Goal: Book appointment/travel/reservation

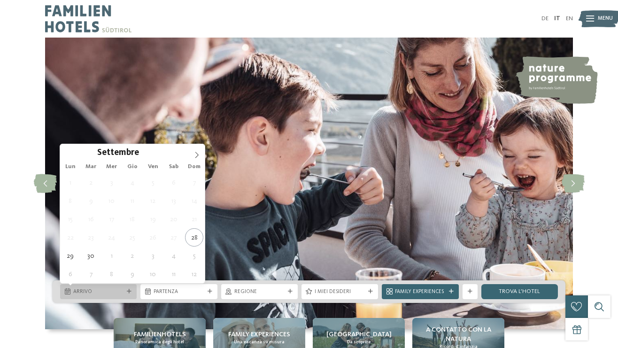
click at [129, 289] on icon at bounding box center [129, 291] width 5 height 5
click at [197, 156] on icon at bounding box center [196, 155] width 7 height 7
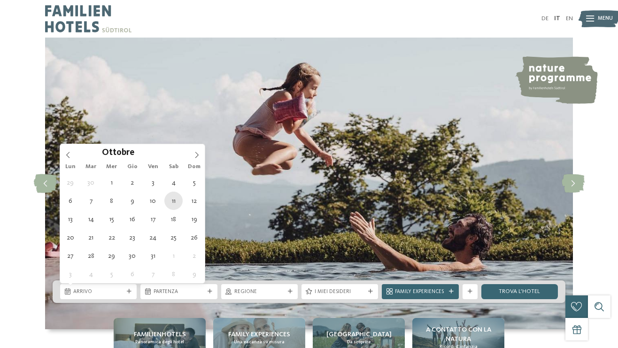
type div "[DATE]"
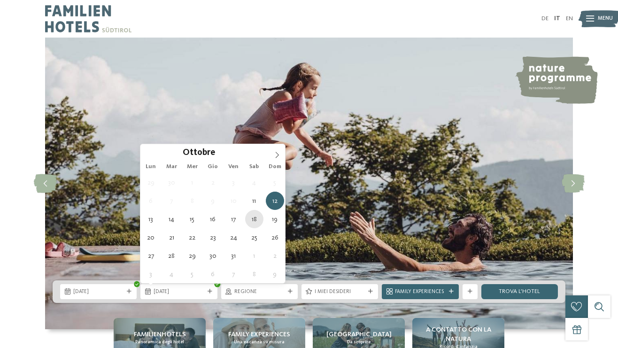
type div "[DATE]"
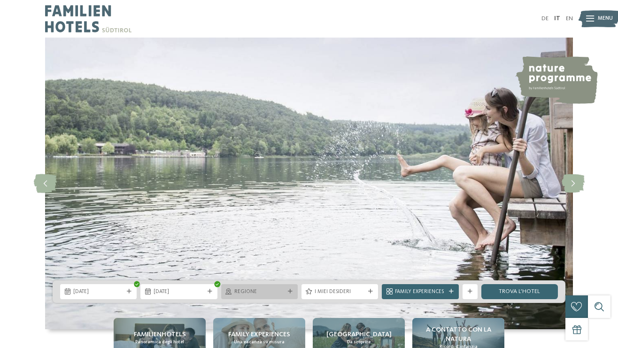
click at [251, 292] on span "Regione" at bounding box center [259, 292] width 50 height 8
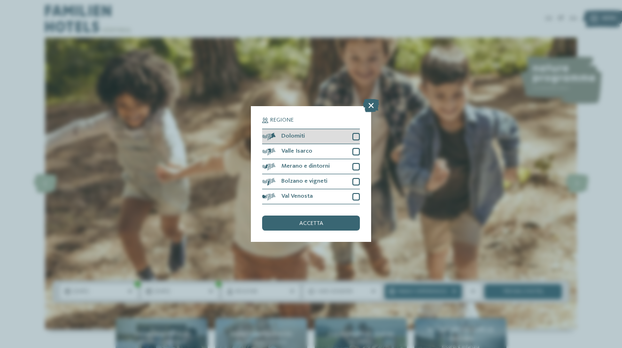
click at [354, 133] on div at bounding box center [356, 137] width 8 height 8
click at [324, 215] on div "accetta" at bounding box center [311, 222] width 98 height 15
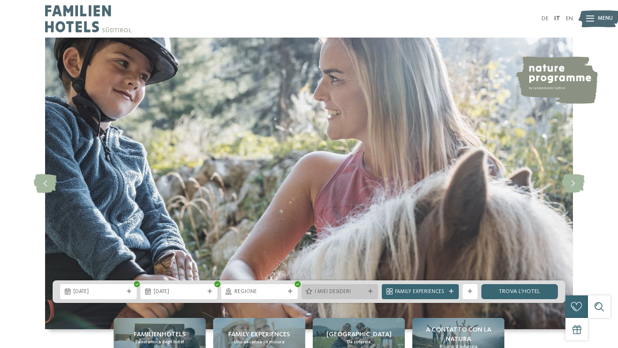
click at [377, 295] on div "I miei desideri" at bounding box center [339, 291] width 77 height 15
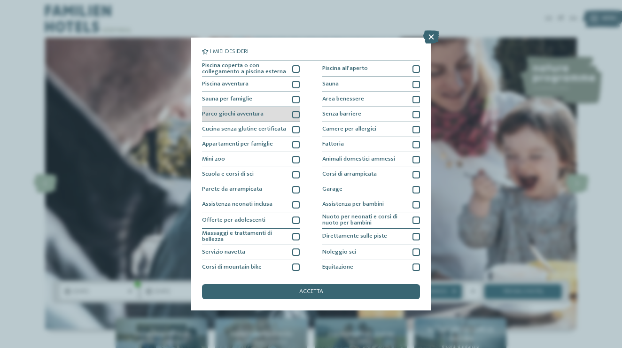
click at [295, 114] on div at bounding box center [296, 115] width 8 height 8
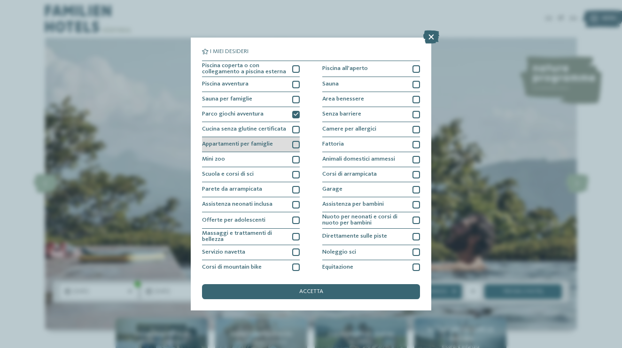
click at [295, 145] on div at bounding box center [296, 145] width 8 height 8
click at [296, 160] on div at bounding box center [296, 160] width 8 height 8
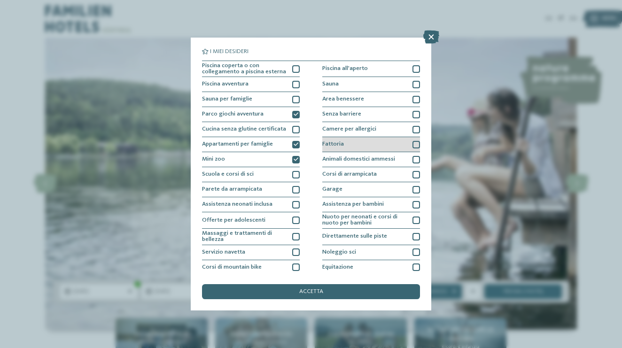
click at [410, 145] on div "Fattoria" at bounding box center [371, 144] width 98 height 15
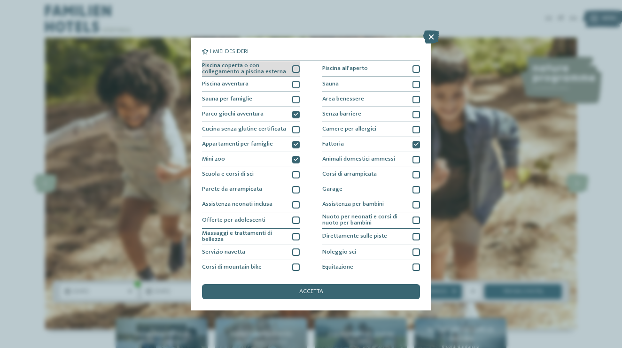
click at [296, 69] on div at bounding box center [296, 69] width 8 height 8
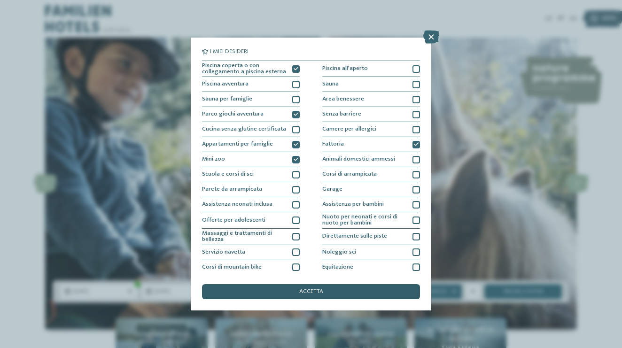
click at [382, 284] on div "accetta" at bounding box center [311, 291] width 218 height 15
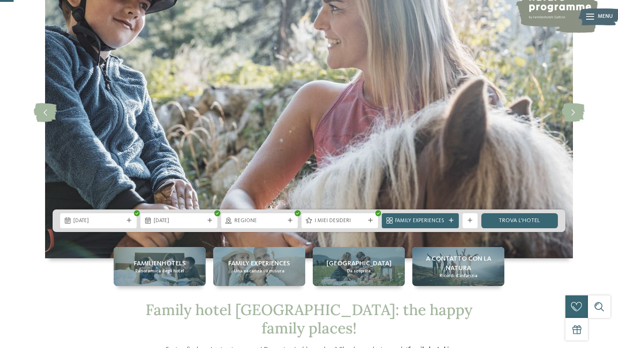
scroll to position [71, 0]
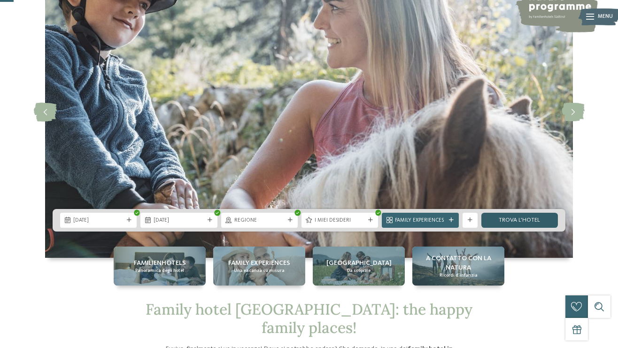
click at [538, 219] on link "trova l’hotel" at bounding box center [519, 220] width 77 height 15
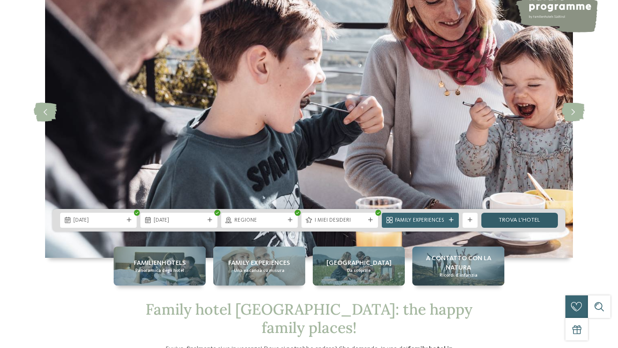
scroll to position [0, 0]
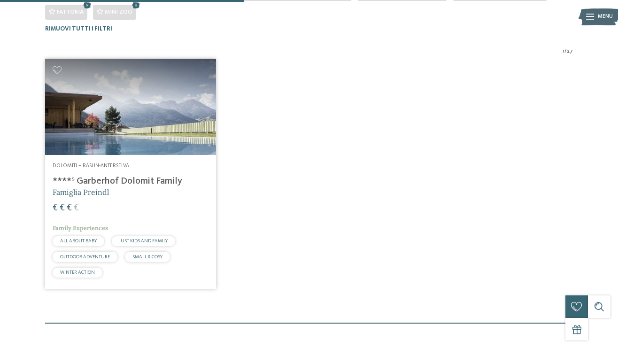
scroll to position [249, 0]
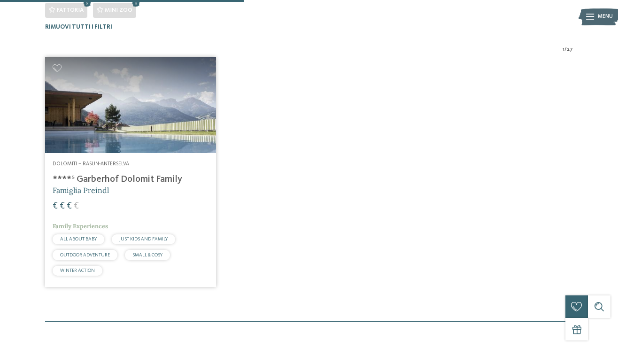
click at [102, 182] on h4 "****ˢ Garberhof Dolomit Family" at bounding box center [131, 179] width 156 height 11
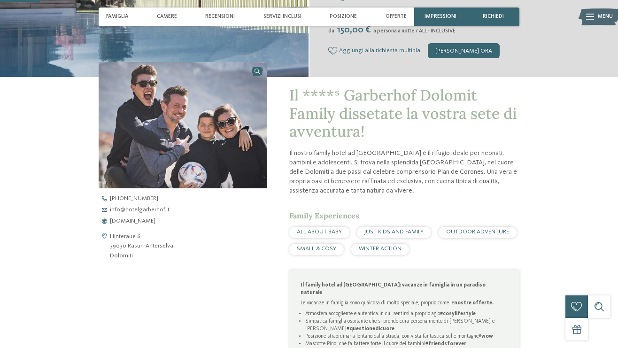
scroll to position [210, 0]
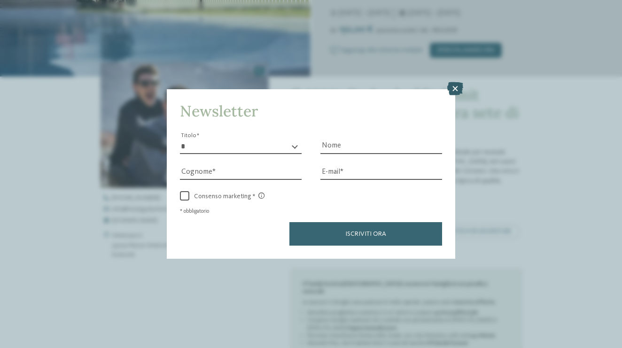
click at [453, 82] on icon at bounding box center [455, 88] width 16 height 13
